Goal: Information Seeking & Learning: Learn about a topic

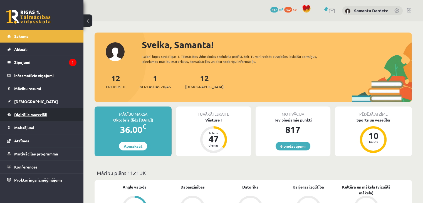
click at [50, 113] on link "Digitālie materiāli" at bounding box center [41, 114] width 69 height 13
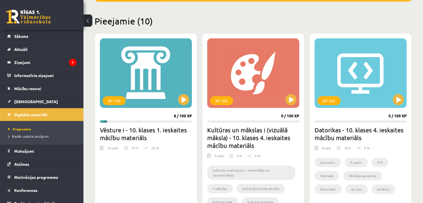
scroll to position [125, 0]
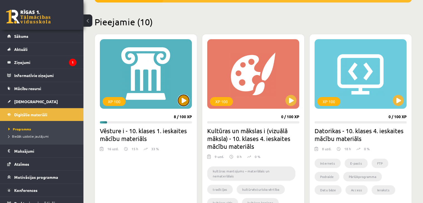
click at [187, 99] on button at bounding box center [183, 100] width 11 height 11
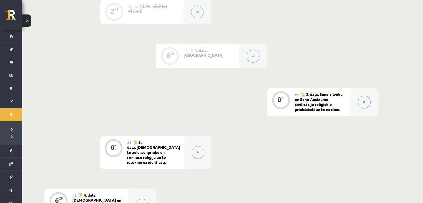
scroll to position [195, 0]
click at [362, 103] on button at bounding box center [364, 101] width 13 height 13
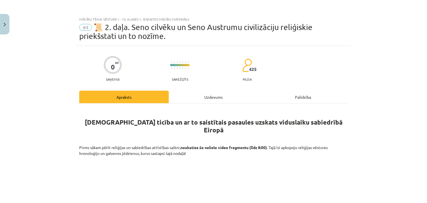
click at [208, 93] on div "Uzdevums" at bounding box center [214, 97] width 90 height 13
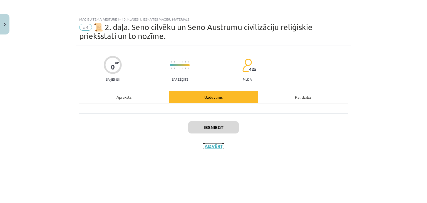
click at [211, 148] on button "Aizvērt" at bounding box center [213, 147] width 21 height 6
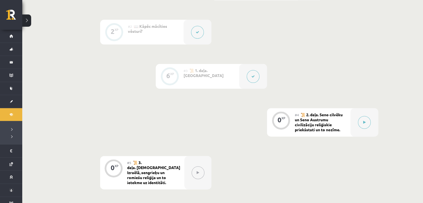
scroll to position [174, 0]
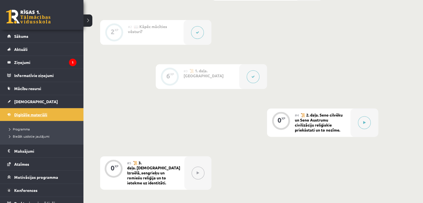
click at [38, 112] on span "Digitālie materiāli" at bounding box center [30, 114] width 33 height 5
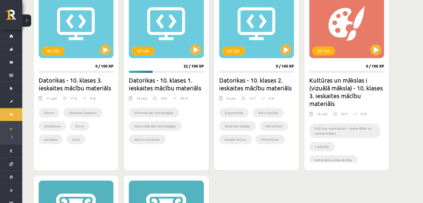
scroll to position [368, 0]
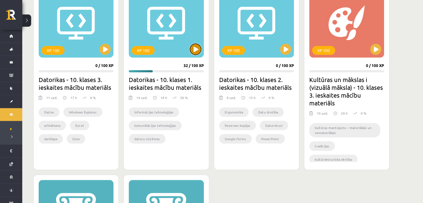
click at [192, 48] on button at bounding box center [195, 49] width 11 height 11
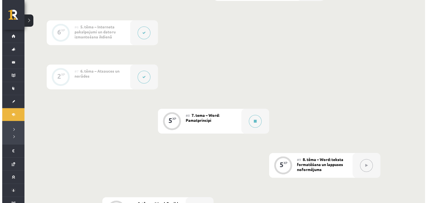
scroll to position [383, 0]
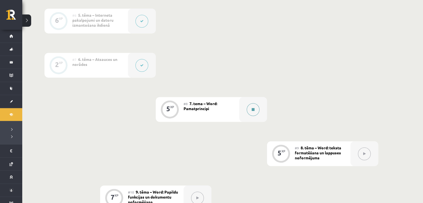
click at [251, 112] on button at bounding box center [253, 109] width 13 height 13
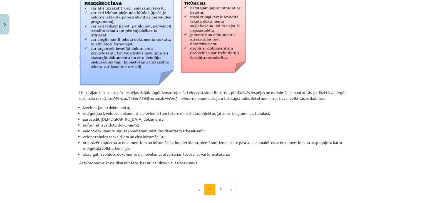
scroll to position [204, 0]
click at [222, 192] on button "2" at bounding box center [220, 189] width 11 height 11
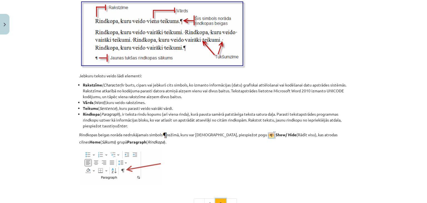
scroll to position [717, 0]
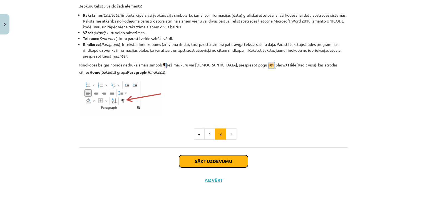
click at [209, 160] on button "Sākt uzdevumu" at bounding box center [213, 161] width 69 height 12
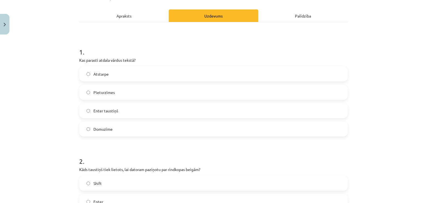
scroll to position [75, 0]
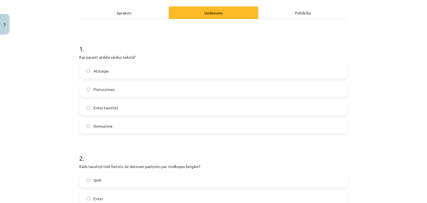
click at [122, 70] on label "Atstarpe" at bounding box center [214, 71] width 268 height 14
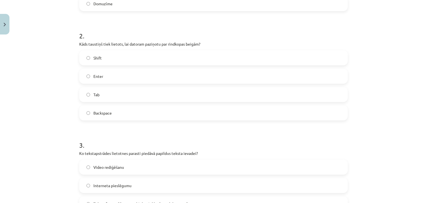
scroll to position [198, 0]
click at [159, 75] on label "Enter" at bounding box center [214, 76] width 268 height 14
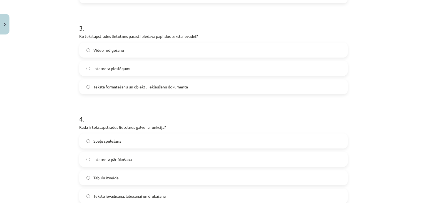
scroll to position [325, 0]
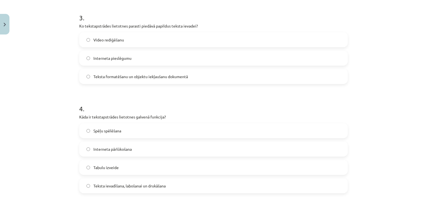
click at [135, 77] on span "Teksta formatēšanu un objektu iekļaušanu dokumentā" at bounding box center [140, 77] width 95 height 6
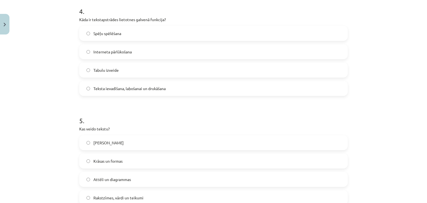
scroll to position [409, 0]
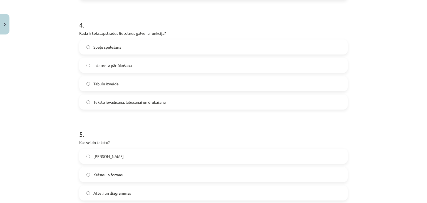
click at [125, 103] on span "Teksta ievadīšana, labošanai un drukāšana" at bounding box center [129, 102] width 72 height 6
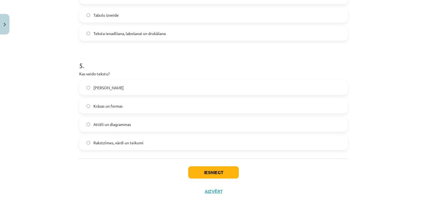
scroll to position [489, 0]
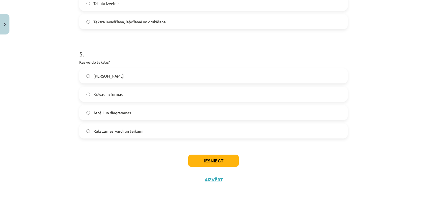
click at [113, 135] on label "Rakstzīmes, vārdi un teikumi" at bounding box center [214, 131] width 268 height 14
click at [207, 164] on button "Iesniegt" at bounding box center [213, 161] width 51 height 12
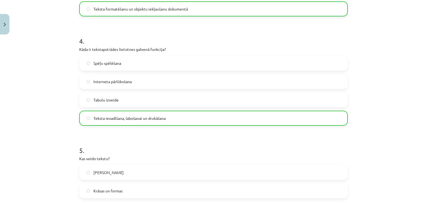
scroll to position [507, 0]
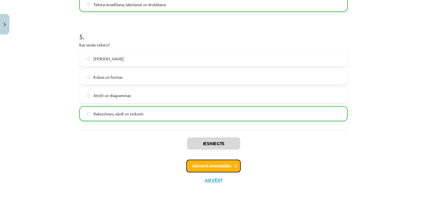
click at [213, 164] on button "Nākamā nodarbība" at bounding box center [213, 166] width 55 height 13
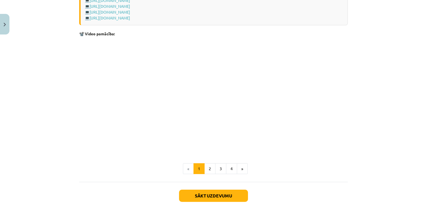
scroll to position [1114, 0]
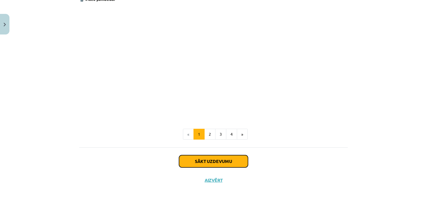
click at [211, 160] on button "Sākt uzdevumu" at bounding box center [213, 161] width 69 height 12
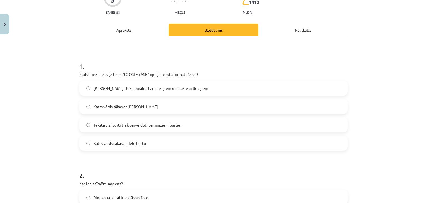
scroll to position [60, 0]
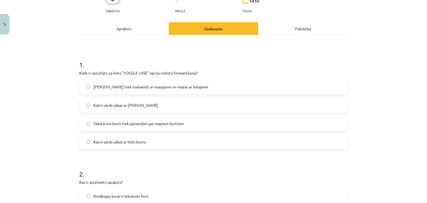
click at [141, 90] on label "[PERSON_NAME] tiek nomainīti ar mazajiem un mazie ar lielajiem" at bounding box center [214, 87] width 268 height 14
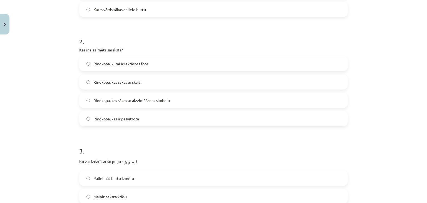
scroll to position [192, 0]
click at [105, 99] on span "Rindkopa, kas sākas ar aizzīmēšanas simbolu" at bounding box center [131, 100] width 76 height 6
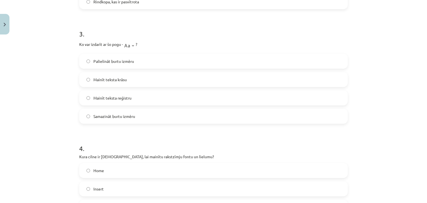
scroll to position [309, 0]
click at [124, 97] on span "Mainīt teksta reģistru" at bounding box center [112, 98] width 38 height 6
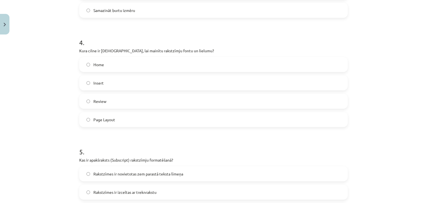
scroll to position [416, 0]
click at [110, 118] on span "Page Layout" at bounding box center [104, 119] width 22 height 6
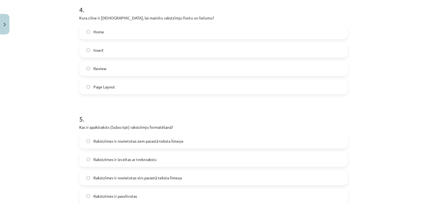
scroll to position [448, 0]
click at [128, 67] on label "Review" at bounding box center [214, 68] width 268 height 14
click at [118, 27] on label "Home" at bounding box center [214, 31] width 268 height 14
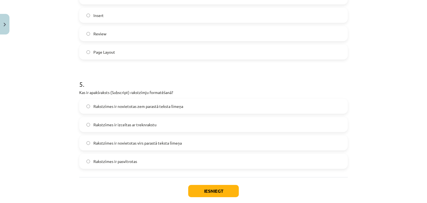
scroll to position [513, 0]
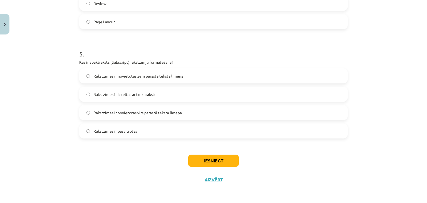
click at [162, 71] on label "Rakstzīmes ir novietotas zem parastā teksta līmeņa" at bounding box center [214, 76] width 268 height 14
click at [196, 160] on button "Iesniegt" at bounding box center [213, 161] width 51 height 12
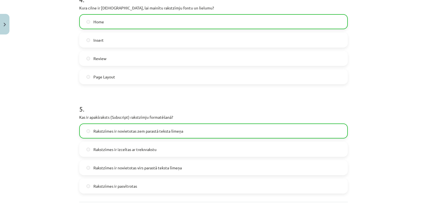
scroll to position [530, 0]
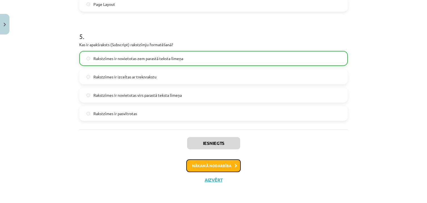
click at [200, 164] on button "Nākamā nodarbība" at bounding box center [213, 165] width 55 height 13
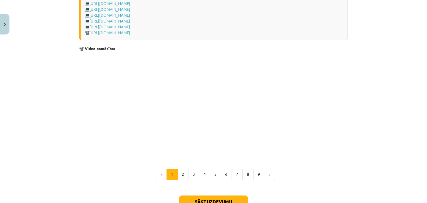
scroll to position [1171, 0]
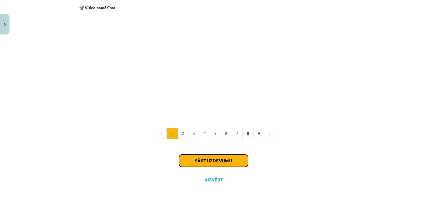
click at [201, 160] on button "Sākt uzdevumu" at bounding box center [213, 161] width 69 height 12
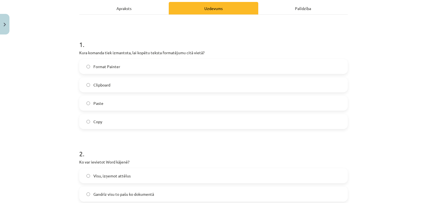
scroll to position [80, 0]
click at [117, 68] on span "Format Painter" at bounding box center [106, 66] width 27 height 6
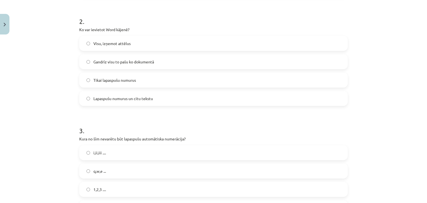
scroll to position [213, 0]
click at [119, 82] on span "Tikai lapaspušu numurus" at bounding box center [114, 80] width 43 height 6
click at [124, 103] on label "Lapaspušu numurus un citu tekstu" at bounding box center [214, 98] width 268 height 14
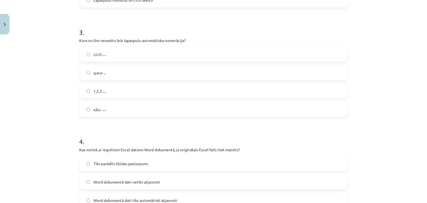
scroll to position [310, 0]
click at [111, 57] on label "i,ii,iii ...." at bounding box center [214, 55] width 268 height 14
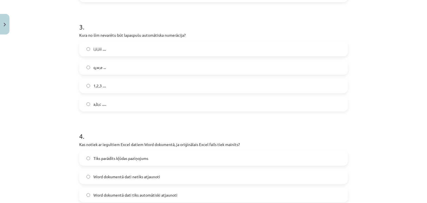
scroll to position [316, 0]
click at [105, 67] on label "q,w,e ..." at bounding box center [214, 67] width 268 height 14
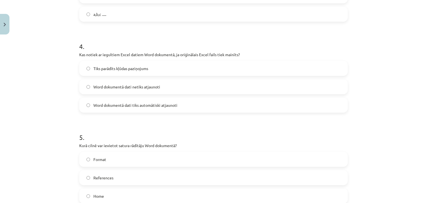
scroll to position [407, 0]
click at [171, 85] on label "Word dokumentā dati netiks atjaunoti" at bounding box center [214, 86] width 268 height 14
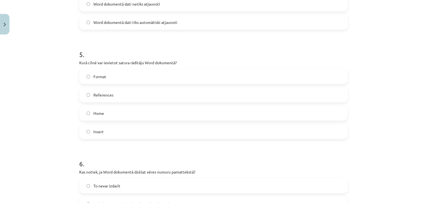
scroll to position [490, 0]
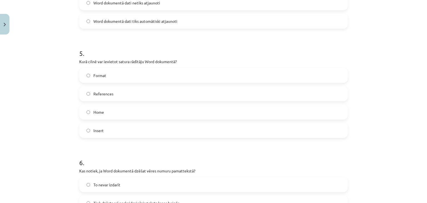
click at [106, 98] on label "References" at bounding box center [214, 94] width 268 height 14
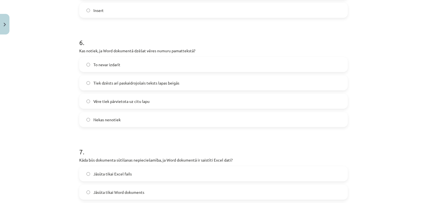
scroll to position [611, 0]
click at [165, 81] on span "Tiek dzēsts arī paskaidrojošais teksts lapas beigās" at bounding box center [136, 83] width 86 height 6
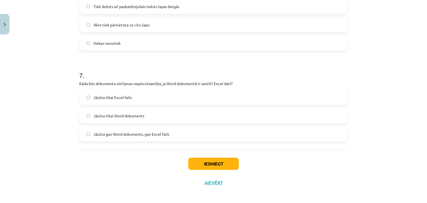
scroll to position [690, 0]
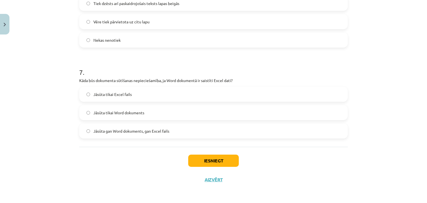
click at [154, 129] on span "Jāsūta gan Word dokuments, gan Excel fails" at bounding box center [131, 131] width 76 height 6
click at [194, 160] on button "Iesniegt" at bounding box center [213, 161] width 51 height 12
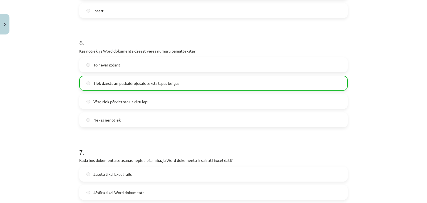
scroll to position [707, 0]
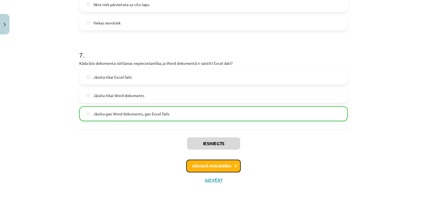
click at [200, 165] on button "Nākamā nodarbība" at bounding box center [213, 166] width 55 height 13
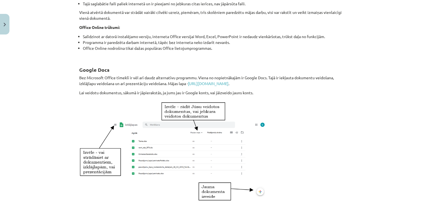
scroll to position [0, 0]
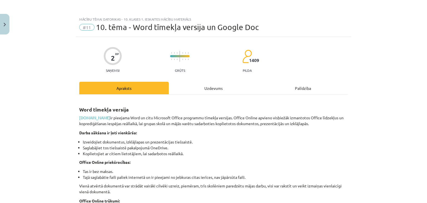
click at [204, 92] on div "Uzdevums" at bounding box center [214, 88] width 90 height 13
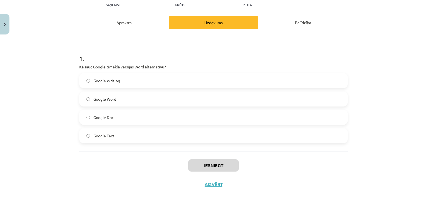
scroll to position [70, 0]
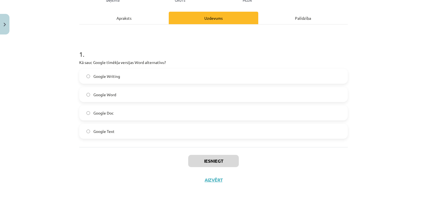
click at [122, 15] on div "Apraksts" at bounding box center [124, 18] width 90 height 13
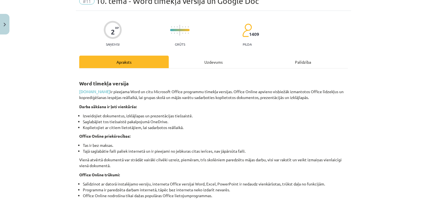
scroll to position [0, 0]
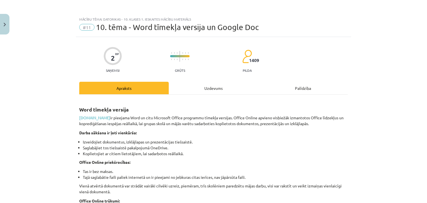
click at [206, 88] on div "Uzdevums" at bounding box center [214, 88] width 90 height 13
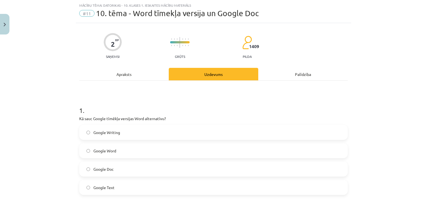
click at [123, 167] on label "Google Doc" at bounding box center [214, 169] width 268 height 14
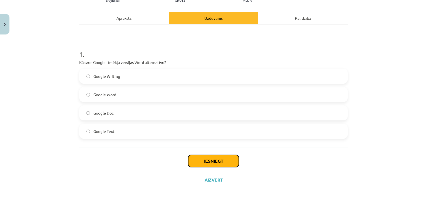
click at [210, 164] on button "Iesniegt" at bounding box center [213, 161] width 51 height 12
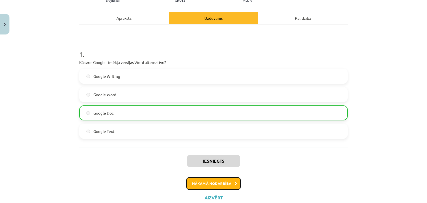
click at [209, 178] on button "Nākamā nodarbība" at bounding box center [213, 183] width 55 height 13
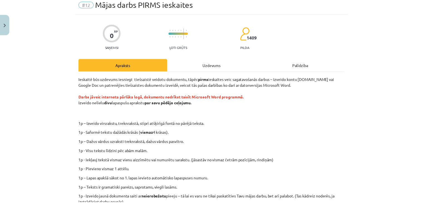
scroll to position [0, 0]
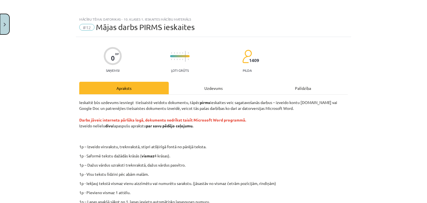
click at [6, 24] on button "Close" at bounding box center [4, 24] width 9 height 21
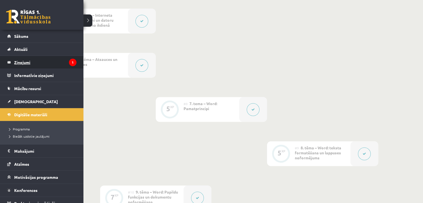
click at [36, 65] on legend "Ziņojumi 1" at bounding box center [45, 62] width 62 height 13
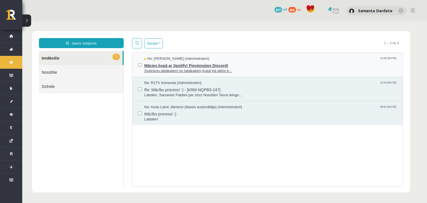
click at [184, 69] on span "Sveiciens labākajiem no labākajiem,Kopā ļoti aktīvi e..." at bounding box center [270, 70] width 253 height 5
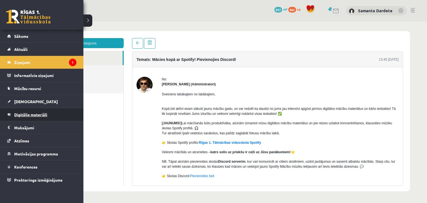
click at [49, 111] on link "Digitālie materiāli" at bounding box center [41, 114] width 69 height 13
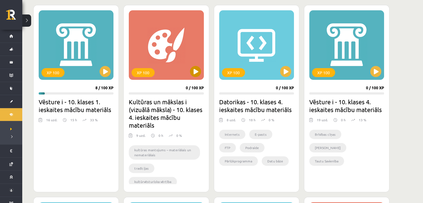
scroll to position [153, 0]
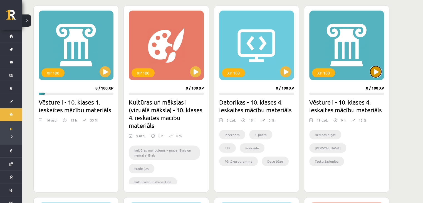
click at [374, 74] on button at bounding box center [375, 71] width 11 height 11
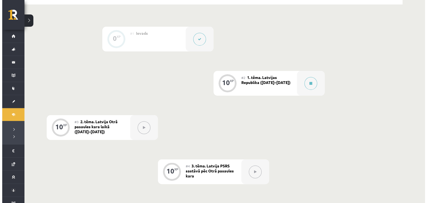
scroll to position [144, 0]
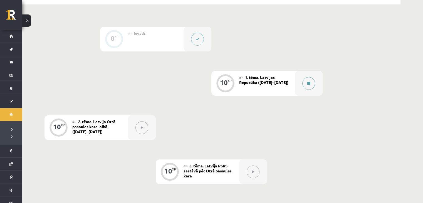
click at [313, 83] on button at bounding box center [308, 83] width 13 height 13
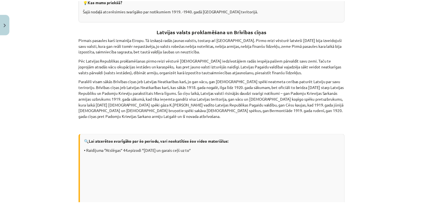
scroll to position [106, 0]
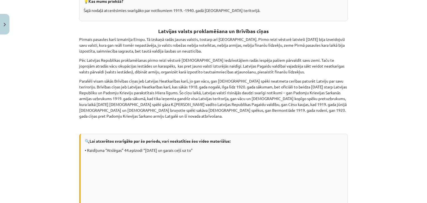
click at [302, 77] on button at bounding box center [308, 83] width 13 height 13
click at [1, 21] on button "Close" at bounding box center [4, 24] width 9 height 21
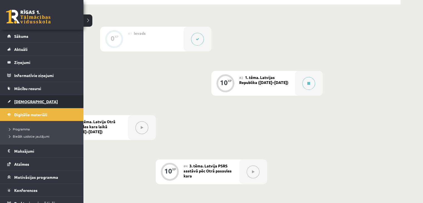
click at [26, 98] on link "[DEMOGRAPHIC_DATA]" at bounding box center [41, 101] width 69 height 13
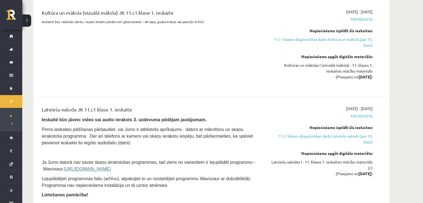
scroll to position [443, 0]
